Goal: Information Seeking & Learning: Learn about a topic

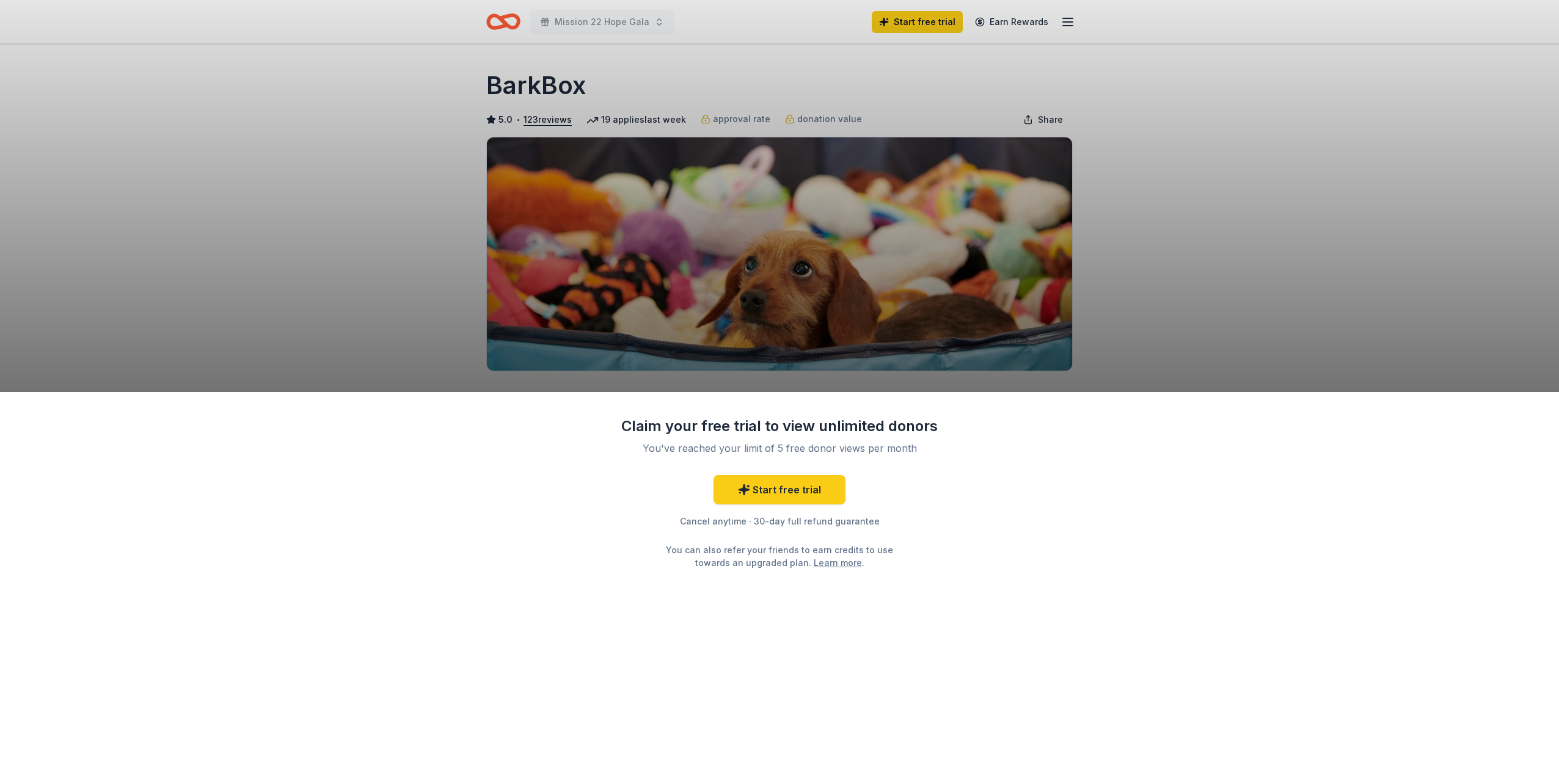
click at [1366, 211] on div "Claim your free trial to view unlimited donors You've reached your limit of 5 f…" at bounding box center [779, 392] width 1559 height 784
click at [1009, 82] on div "Claim your free trial to view unlimited donors You've reached your limit of 5 f…" at bounding box center [779, 392] width 1559 height 784
click at [1071, 25] on div "Claim your free trial to view unlimited donors You've reached your limit of 5 f…" at bounding box center [779, 392] width 1559 height 784
click at [900, 675] on div "Claim your free trial to view unlimited donors You've reached your limit of 5 f…" at bounding box center [779, 588] width 1559 height 392
click at [378, 198] on div "Claim your free trial to view unlimited donors You've reached your limit of 5 f…" at bounding box center [779, 392] width 1559 height 784
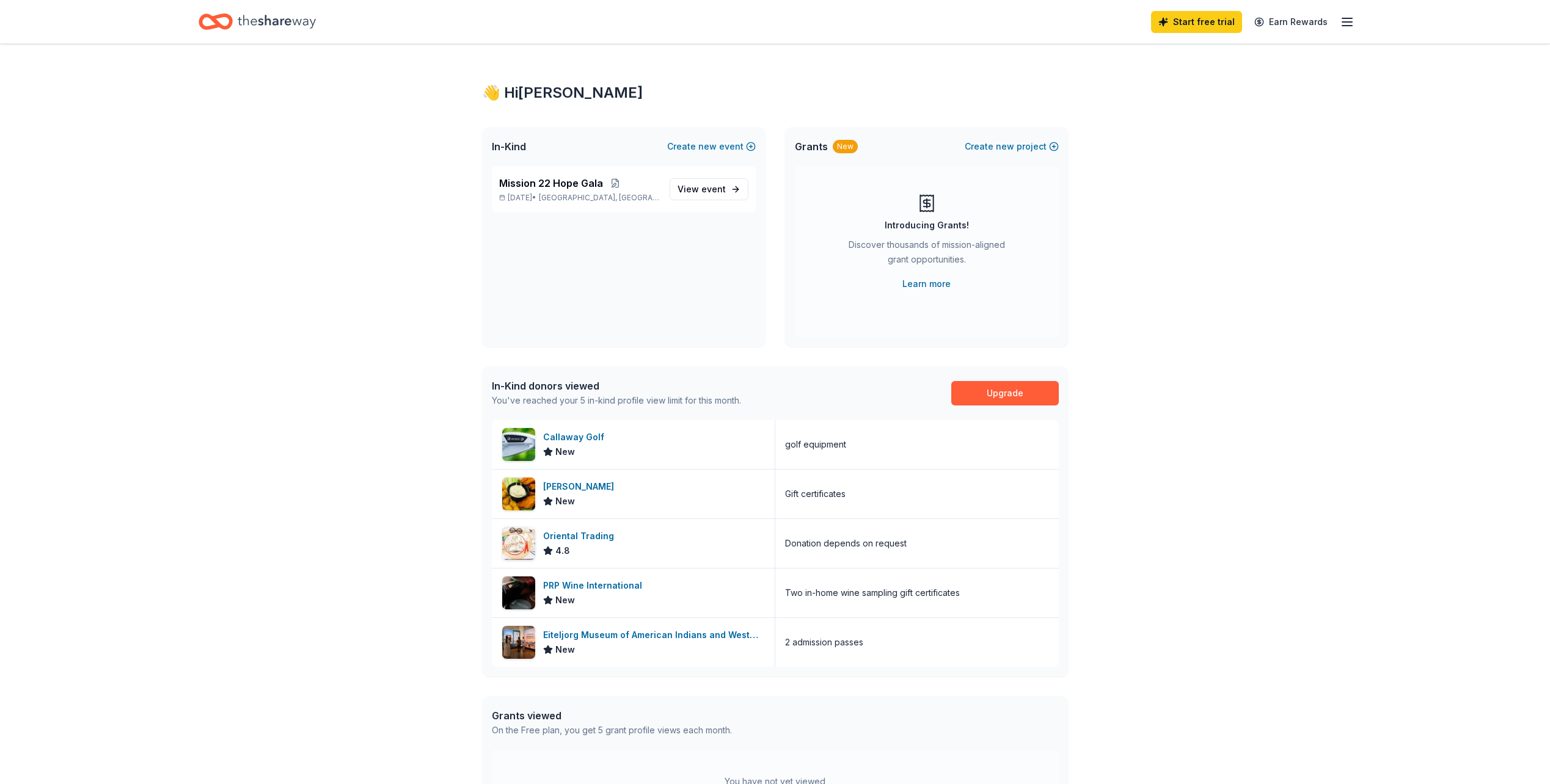
click at [1348, 20] on icon "button" at bounding box center [1347, 21] width 14 height 14
click at [1230, 333] on div "👋 Hi [PERSON_NAME] In-Kind Create new event Mission 22 Hope Gala [DATE] • [GEOG…" at bounding box center [775, 473] width 1550 height 858
click at [1234, 316] on div "👋 Hi [PERSON_NAME] In-Kind Create new event Mission 22 Hope Gala [DATE] • [GEOG…" at bounding box center [775, 473] width 1550 height 858
click at [574, 181] on span "Mission 22 Hope Gala" at bounding box center [551, 182] width 104 height 14
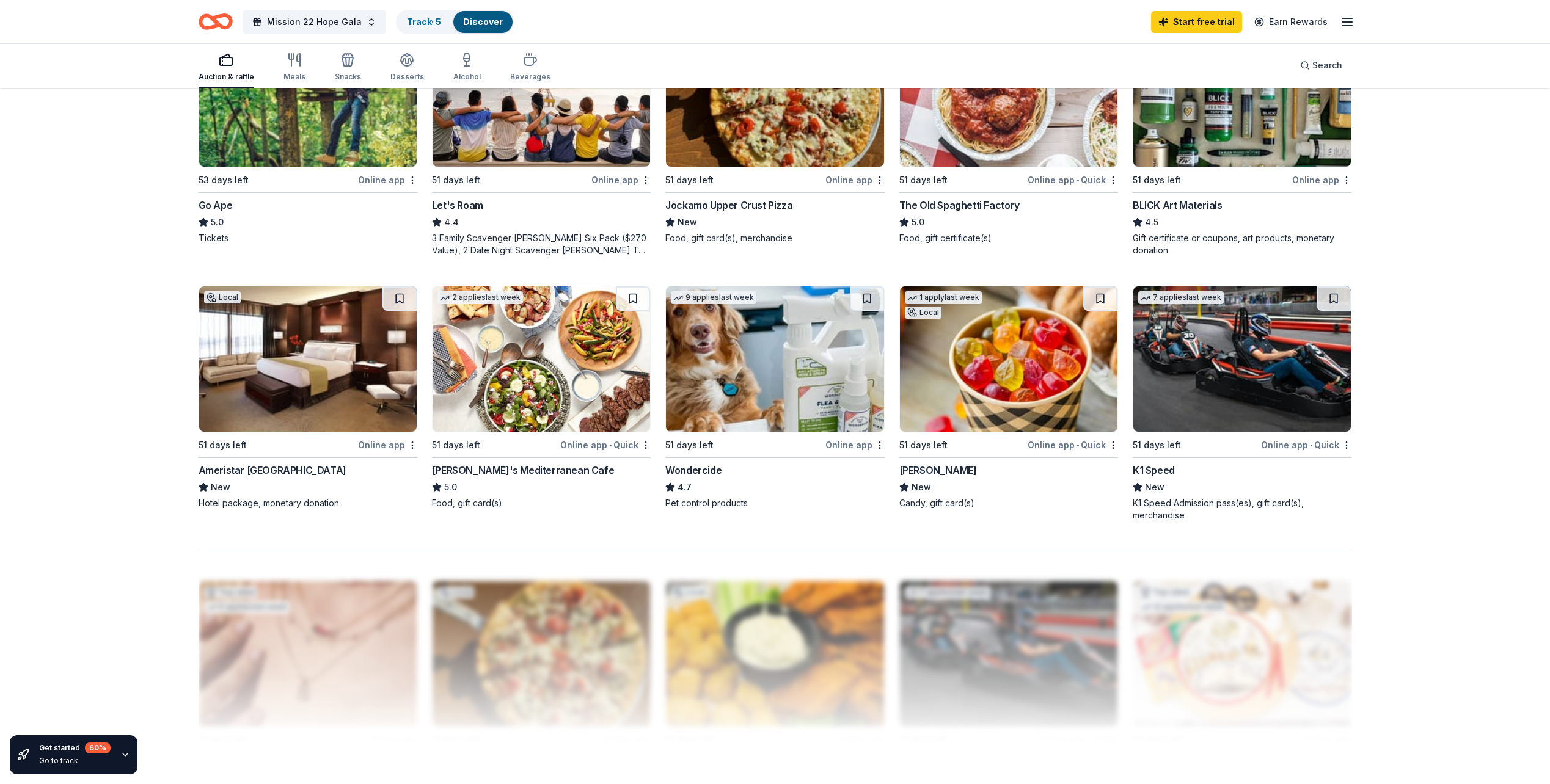
scroll to position [733, 0]
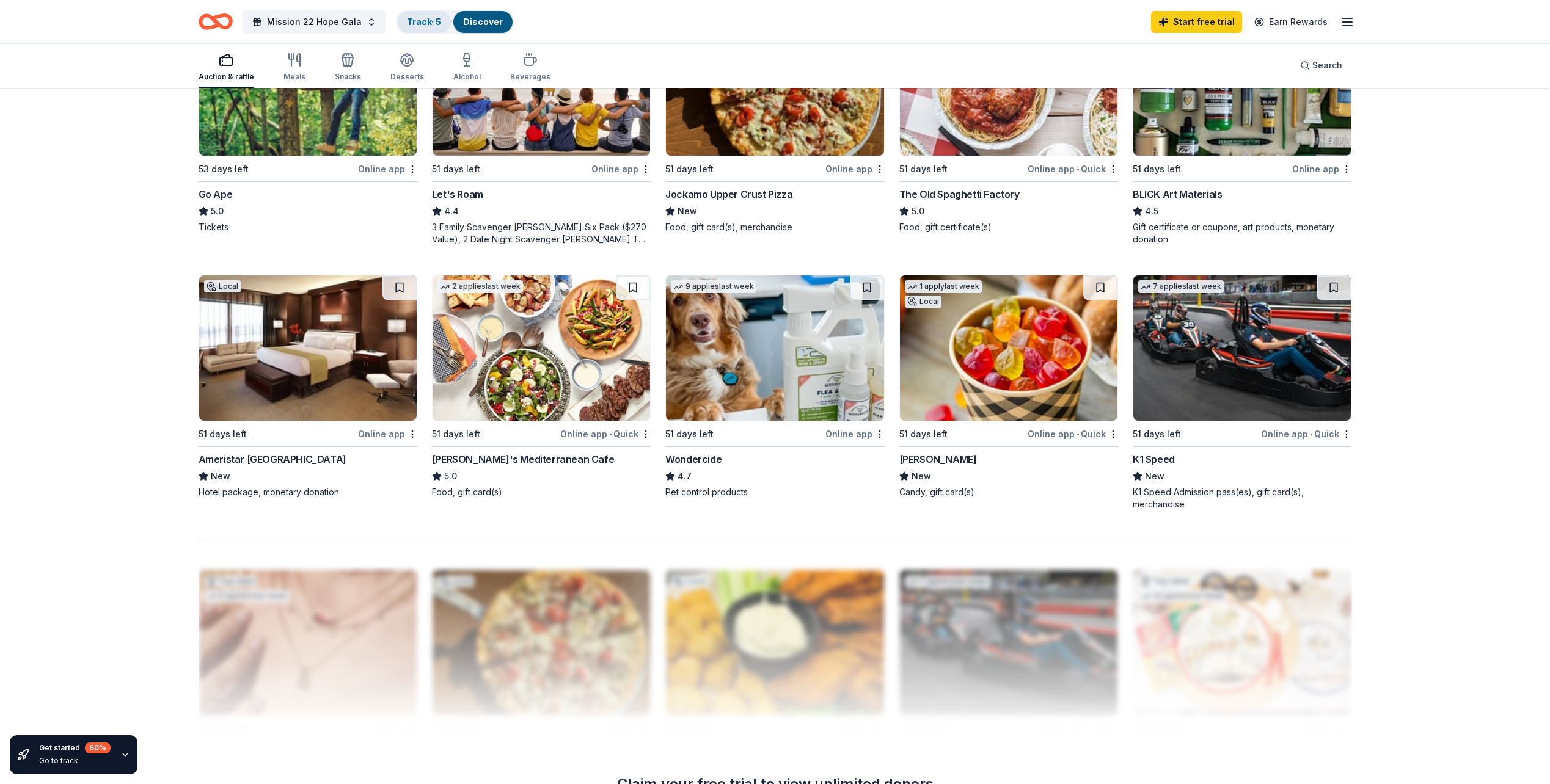
click at [421, 17] on link "Track · 5" at bounding box center [424, 21] width 34 height 10
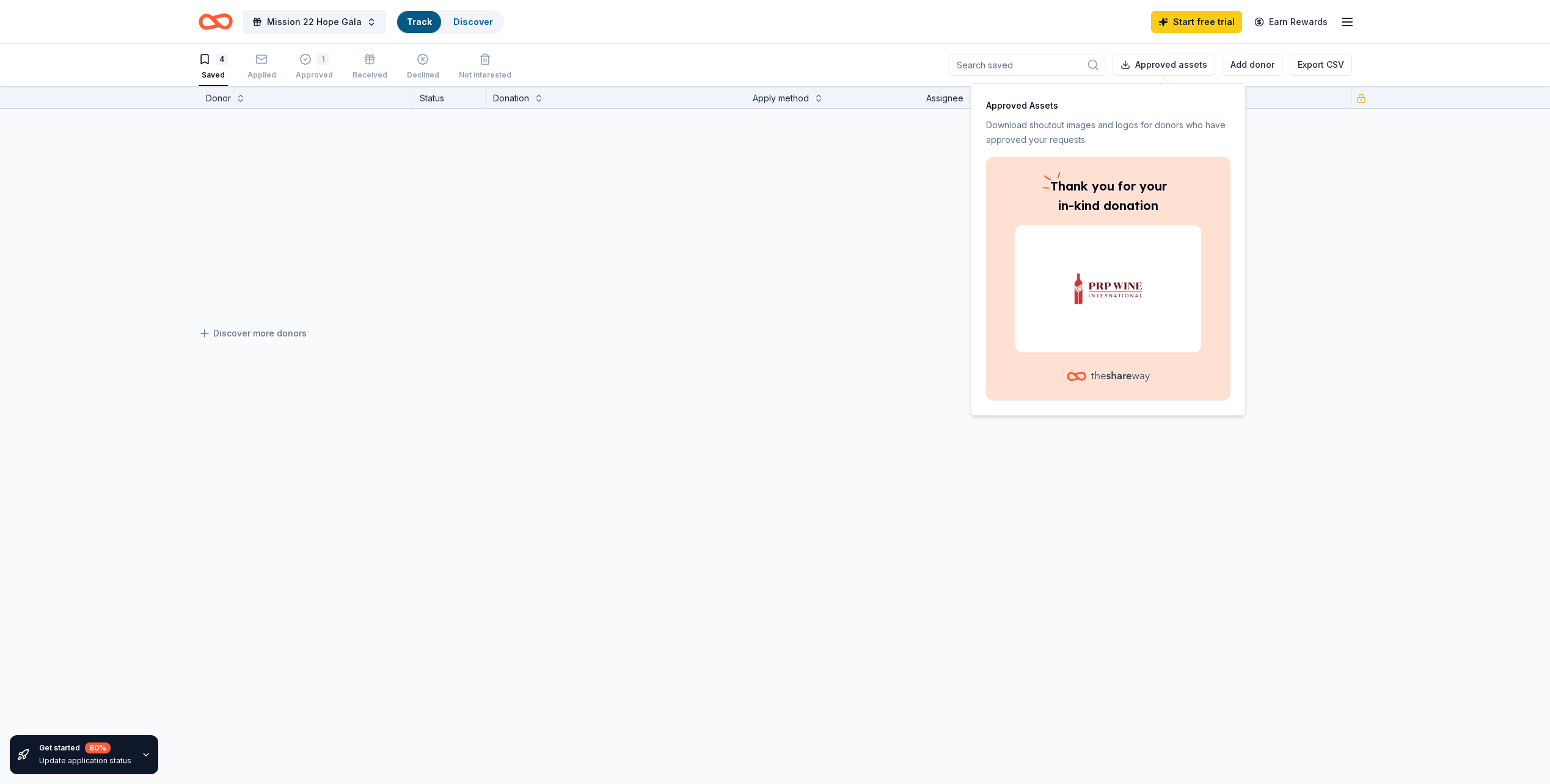
scroll to position [1, 0]
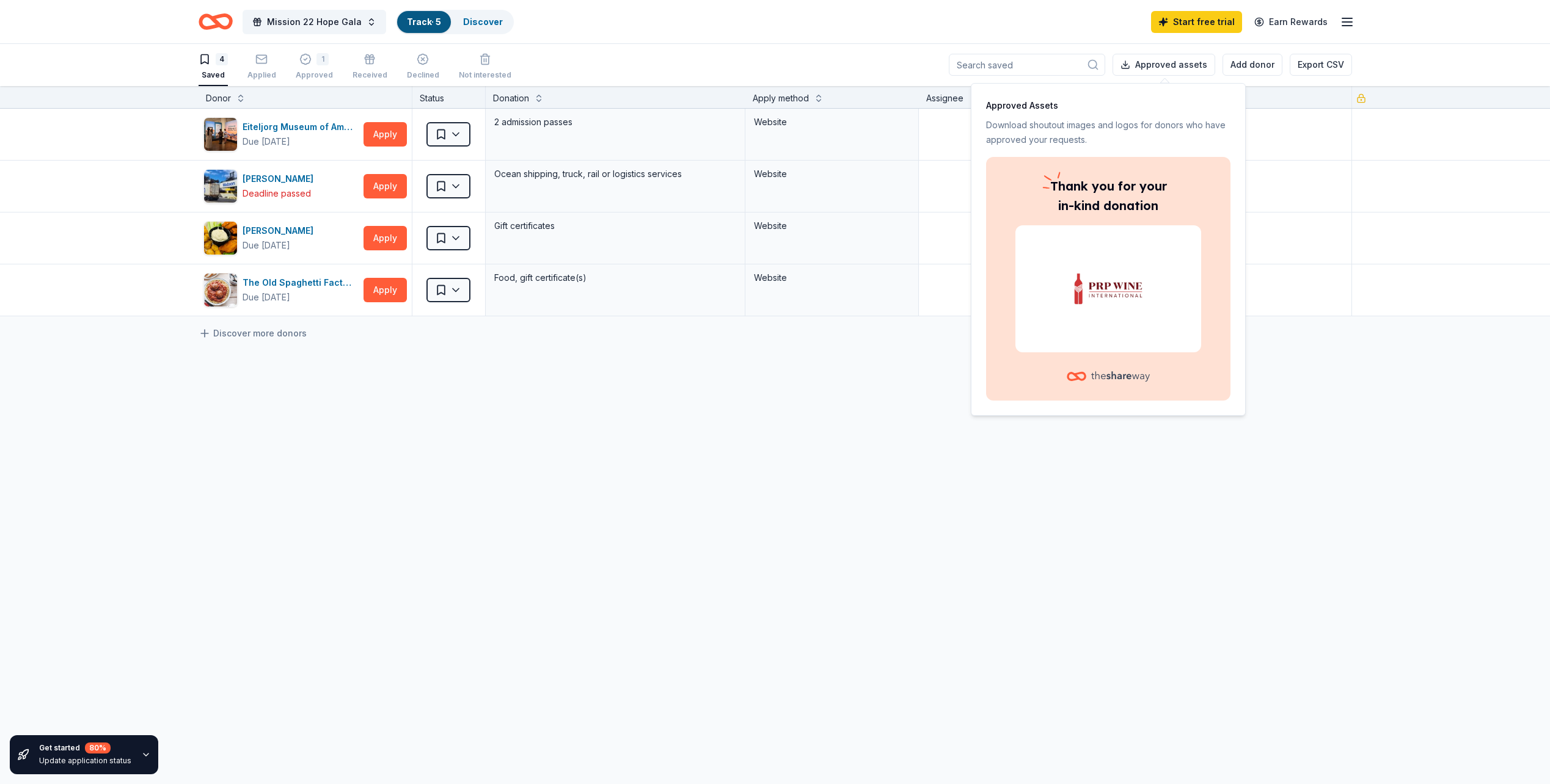
click at [472, 403] on div "Eiteljorg Museum of American Indians and Western Art Due [DATE] Apply Saved 2 a…" at bounding box center [775, 327] width 1550 height 437
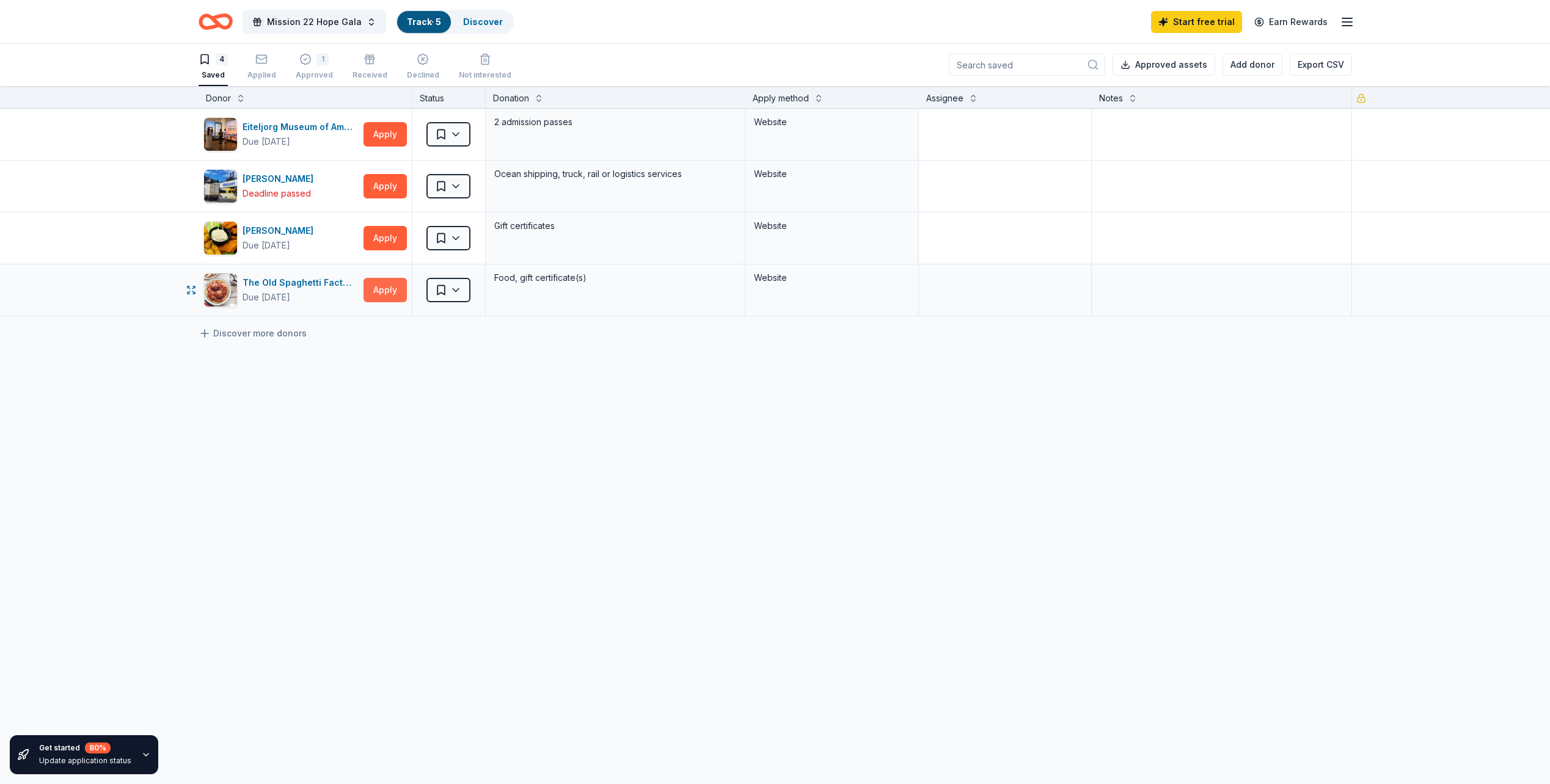
click at [370, 294] on button "Apply" at bounding box center [385, 290] width 43 height 25
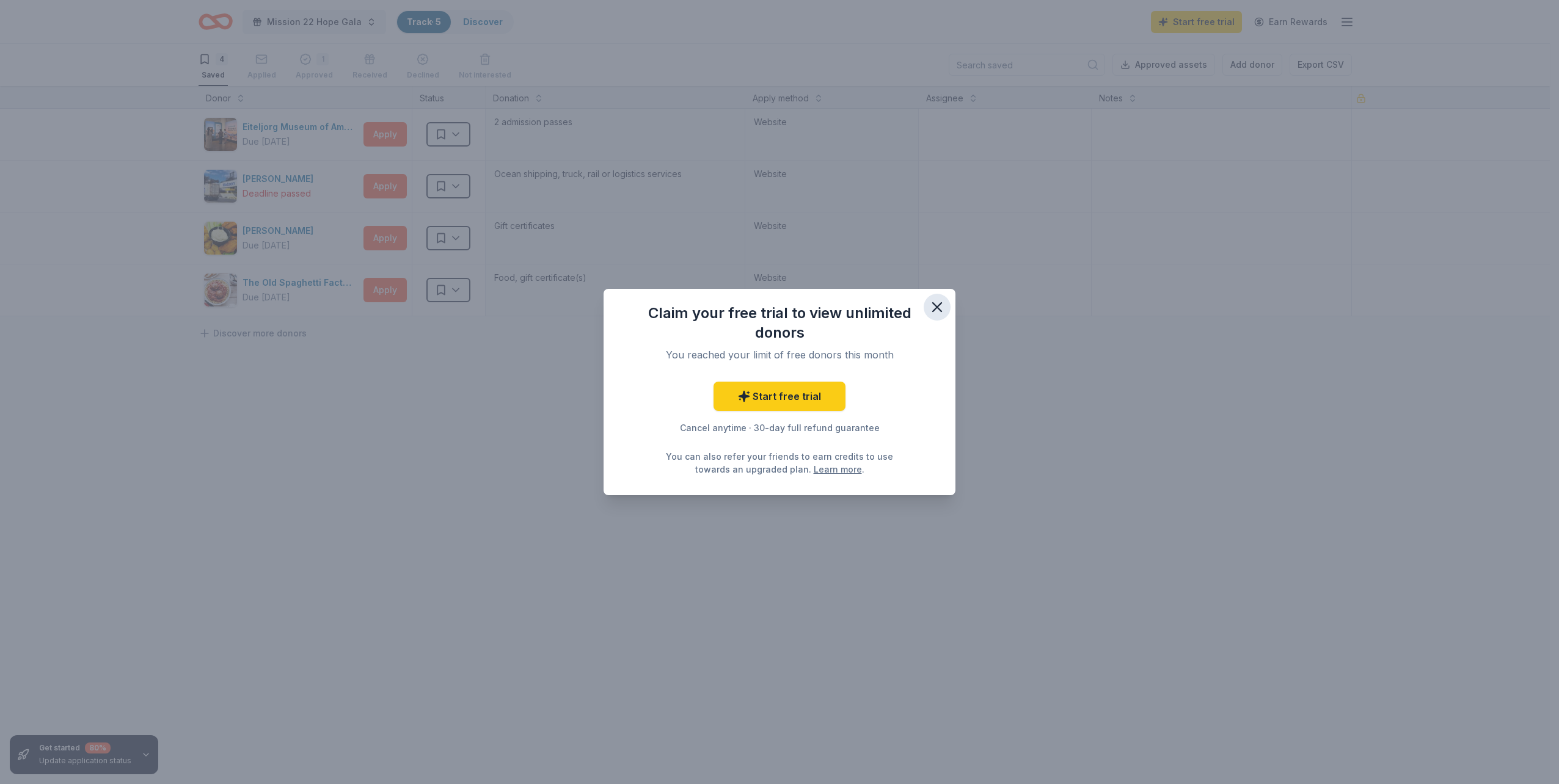
click at [934, 306] on icon "button" at bounding box center [937, 307] width 17 height 17
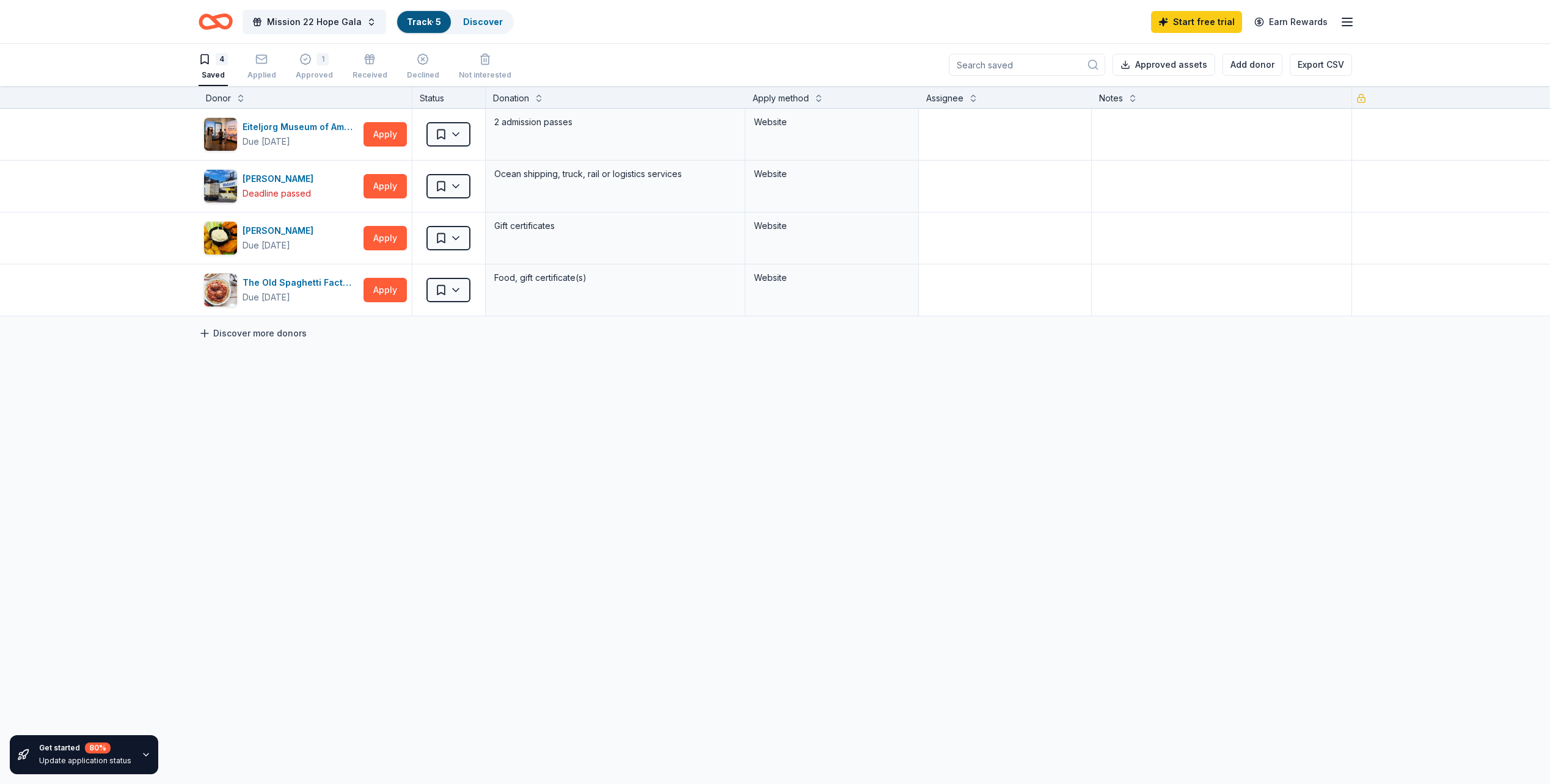
click at [215, 337] on link "Discover more donors" at bounding box center [252, 333] width 108 height 14
